Goal: Check status: Check status

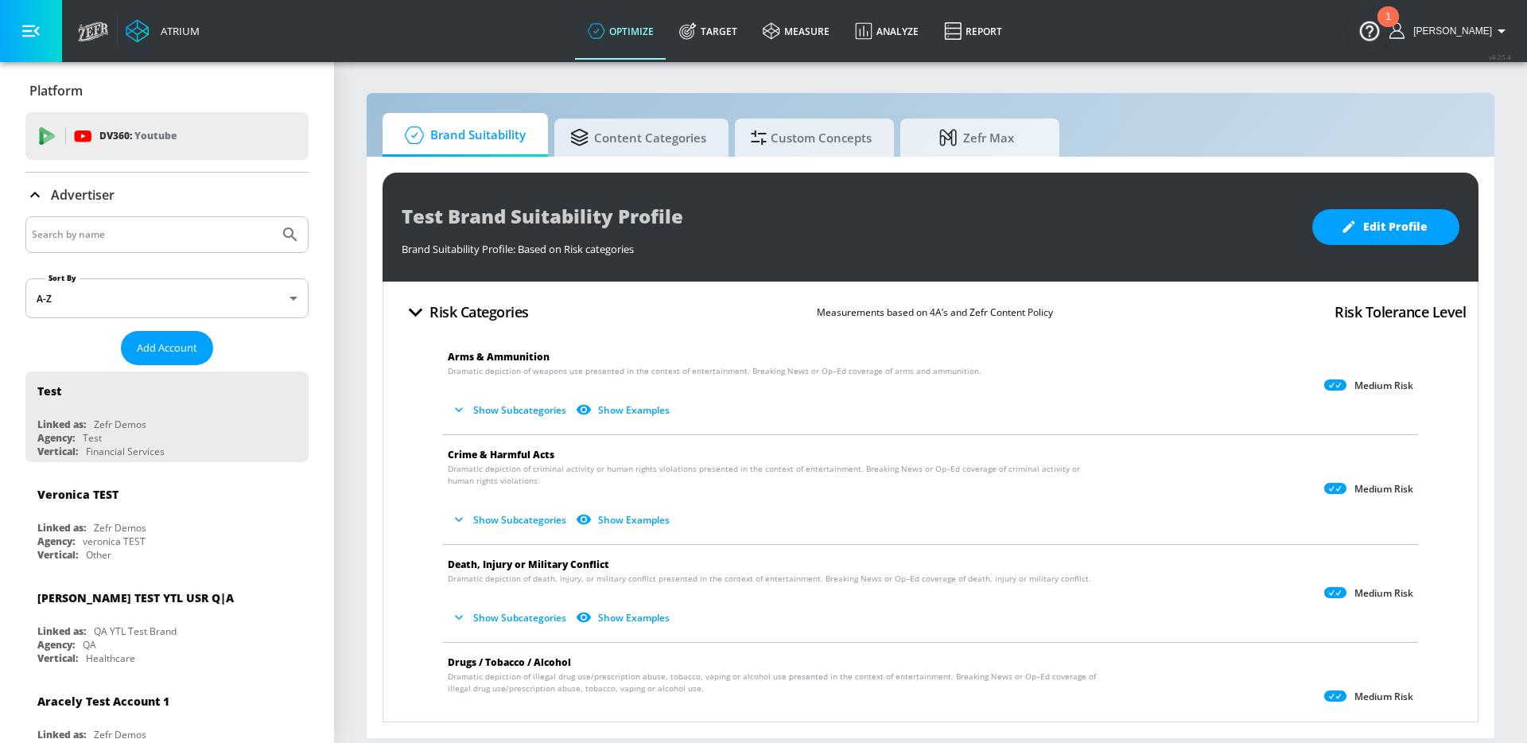
drag, startPoint x: 811, startPoint y: 34, endPoint x: 492, endPoint y: 5, distance: 320.3
click at [810, 35] on link "measure" at bounding box center [796, 30] width 92 height 57
